Goal: Task Accomplishment & Management: Complete application form

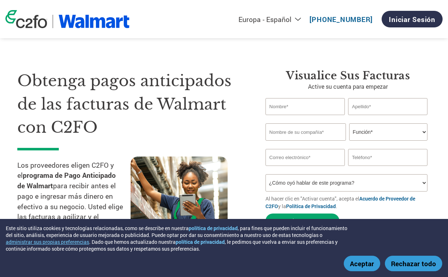
select select "es-ES"
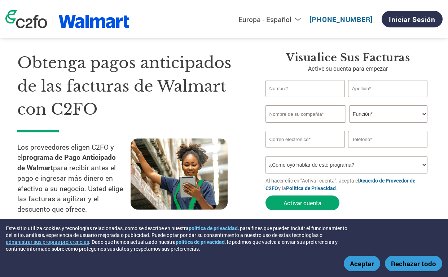
scroll to position [20, 0]
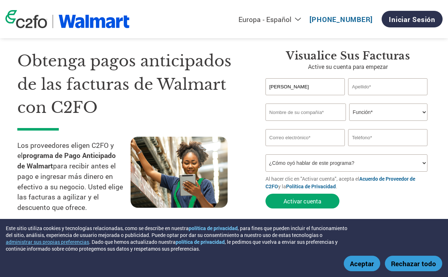
type input "Ramon Ernesto"
type input "Rivera Gomez Ibarra"
type input "Ennat Protecciones"
select select "CEO"
type input "erivera@ennat.mx"
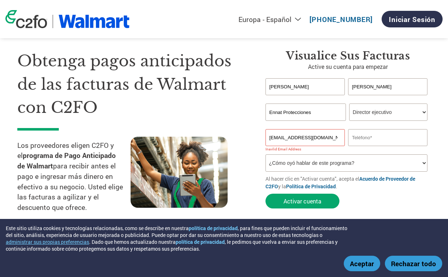
click at [315, 134] on input "erivera@ennat.mx" at bounding box center [305, 137] width 79 height 17
click at [377, 141] on input "text" at bounding box center [387, 137] width 79 height 17
type input "3314107885"
click at [248, 140] on div "Obtenga pagos anticipados de las facturas de Walmart con C2FO Los proveedores e…" at bounding box center [135, 134] width 237 height 171
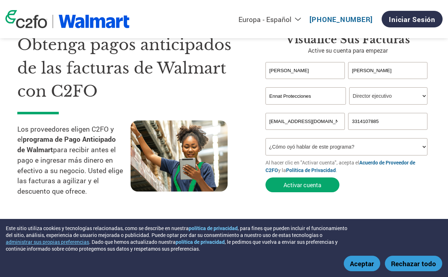
scroll to position [38, 0]
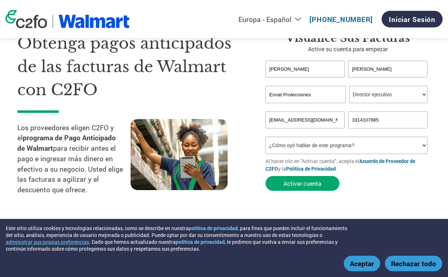
select select "Email"
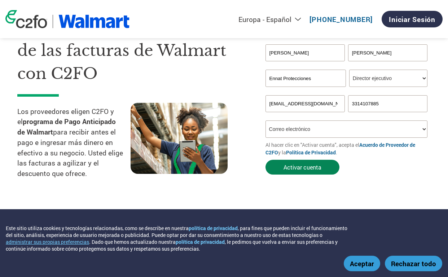
click at [303, 168] on button "Activar cuenta" at bounding box center [303, 167] width 74 height 15
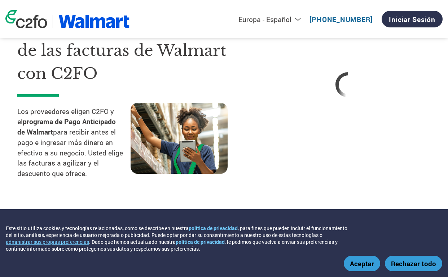
click at [373, 267] on button "Aceptar" at bounding box center [362, 264] width 36 height 16
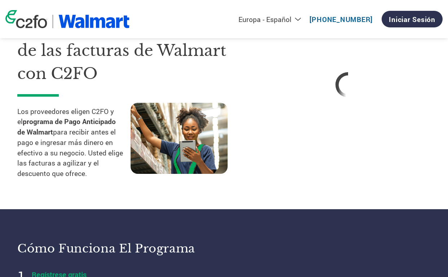
select select "es-ES"
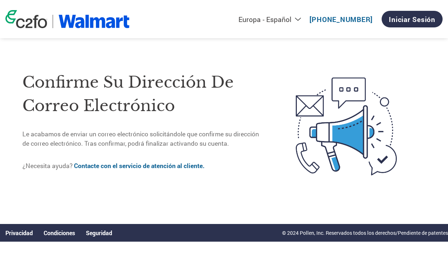
scroll to position [54, 0]
select select "es-ES"
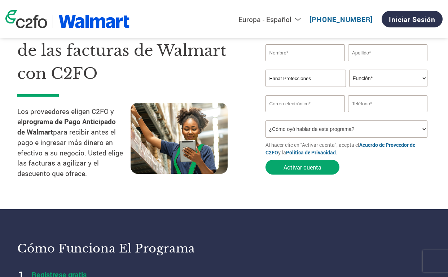
type input "Ennat Protecciones"
click at [253, 91] on div "Obtenga pagos anticipados de las facturas de Walmart con C2FO Los proveedores e…" at bounding box center [135, 101] width 237 height 171
click at [247, 89] on div "Obtenga pagos anticipados de las facturas de Walmart con C2FO Los proveedores e…" at bounding box center [135, 101] width 237 height 171
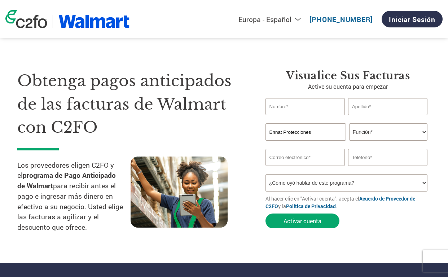
scroll to position [0, 0]
click at [93, 23] on img at bounding box center [93, 21] width 71 height 13
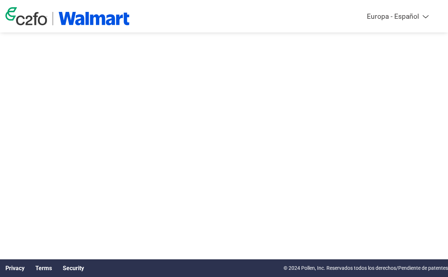
select select "es-ES"
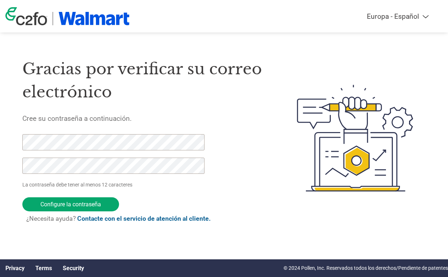
click at [199, 196] on form "La contraseña debe tener al menos 12 caracteres Configure la contraseña ¿Necesi…" at bounding box center [119, 181] width 194 height 95
click at [64, 205] on input "Configure la contraseña" at bounding box center [70, 204] width 97 height 14
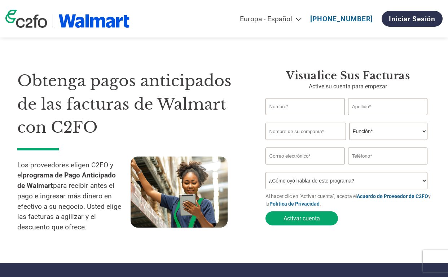
select select "es-ES"
click at [404, 17] on link "Iniciar sesión" at bounding box center [412, 19] width 61 height 16
